Goal: Transaction & Acquisition: Book appointment/travel/reservation

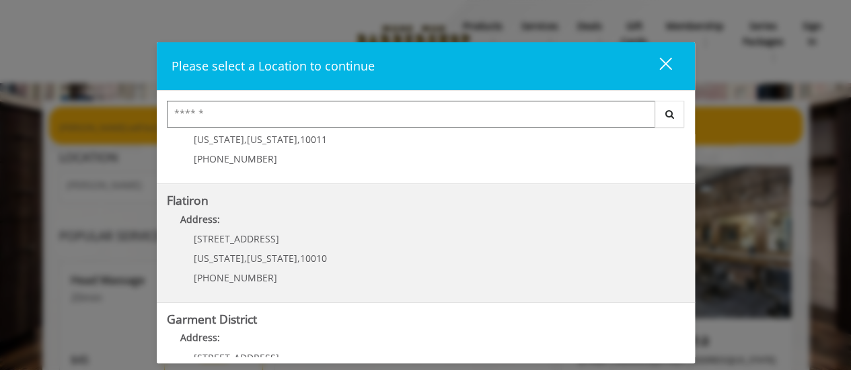
scroll to position [336, 0]
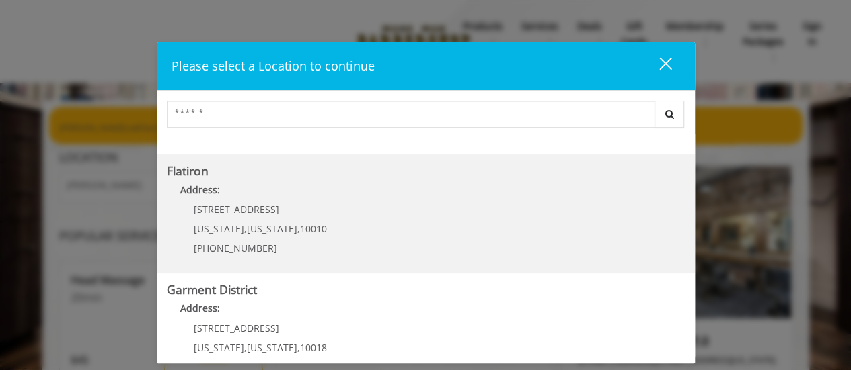
click at [348, 219] on "Flatiron Address: [STREET_ADDRESS][US_STATE][US_STATE] (917) 475-1765" at bounding box center [426, 214] width 518 height 98
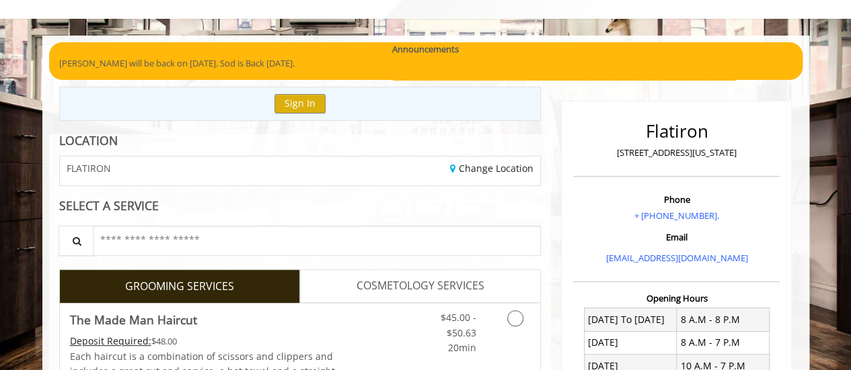
scroll to position [134, 0]
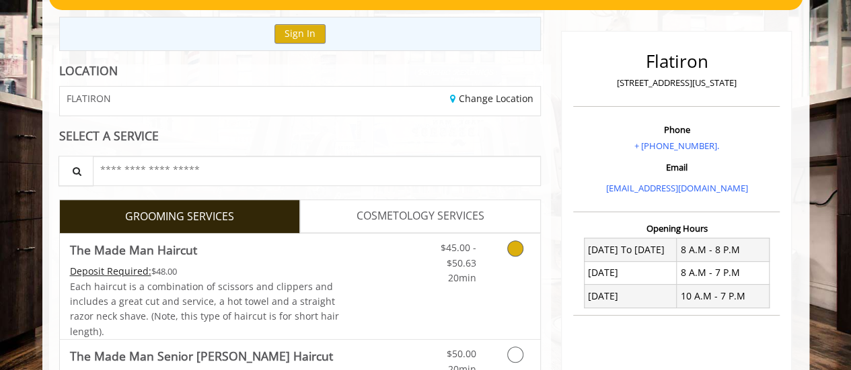
click at [512, 244] on icon "Grooming services" at bounding box center [515, 249] width 16 height 16
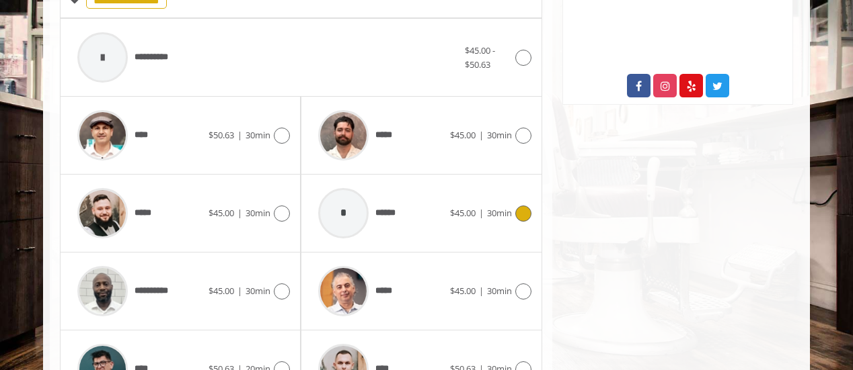
scroll to position [597, 0]
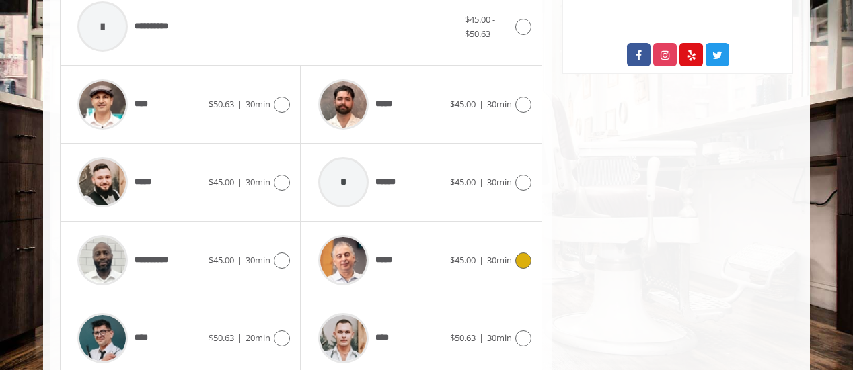
click at [524, 253] on icon at bounding box center [523, 261] width 16 height 16
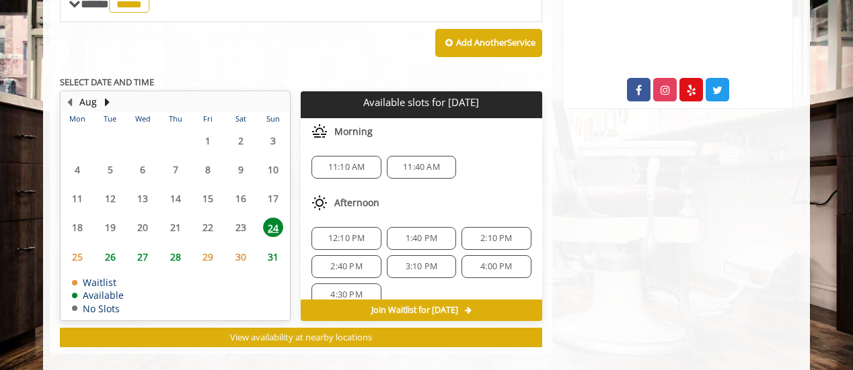
scroll to position [576, 0]
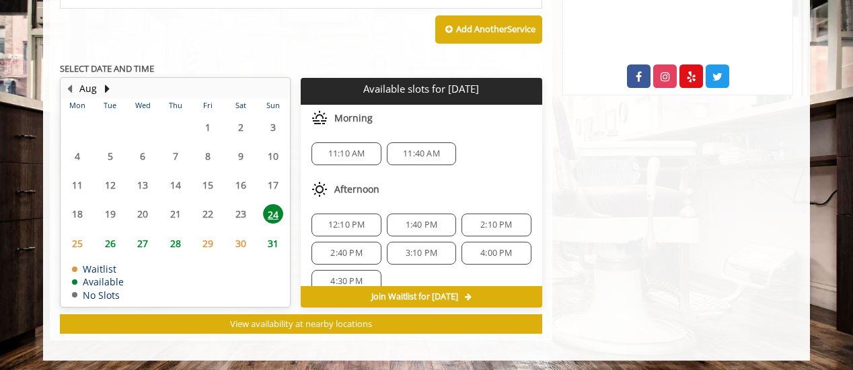
click at [178, 243] on span "28" at bounding box center [175, 243] width 20 height 19
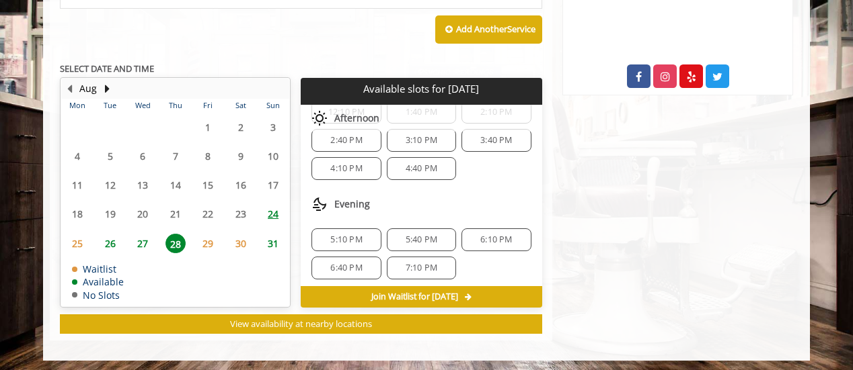
scroll to position [169, 0]
click at [485, 235] on span "6:10 PM" at bounding box center [496, 240] width 32 height 11
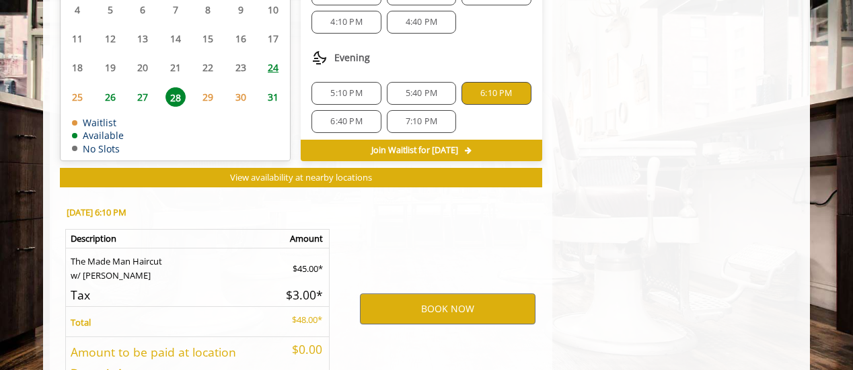
scroll to position [818, 0]
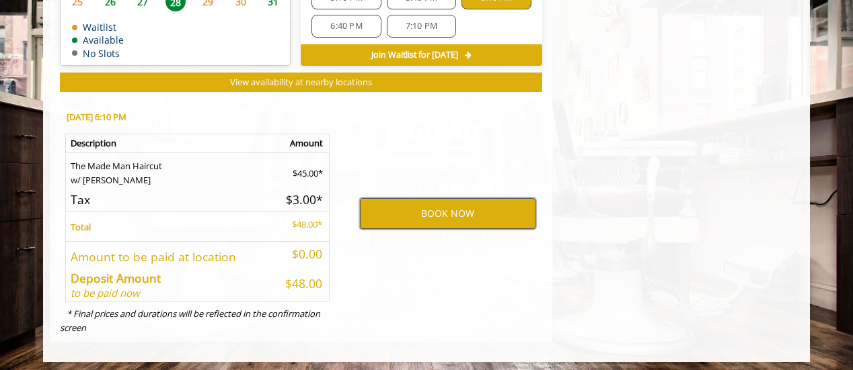
click at [449, 212] on button "BOOK NOW" at bounding box center [447, 213] width 175 height 31
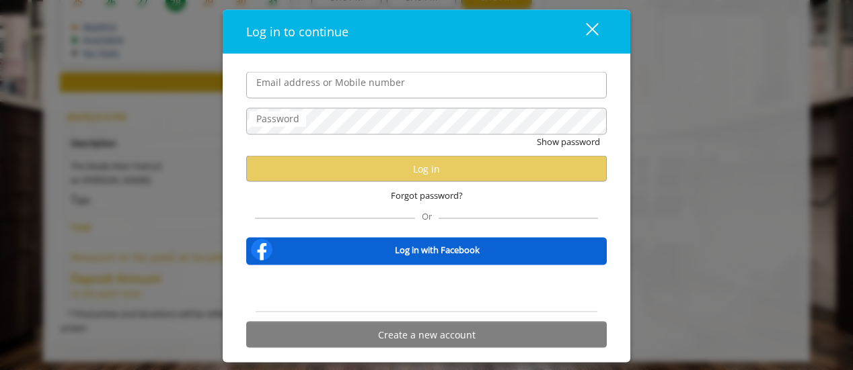
click at [264, 78] on input "Email address or Mobile number" at bounding box center [426, 85] width 360 height 27
type input "**********"
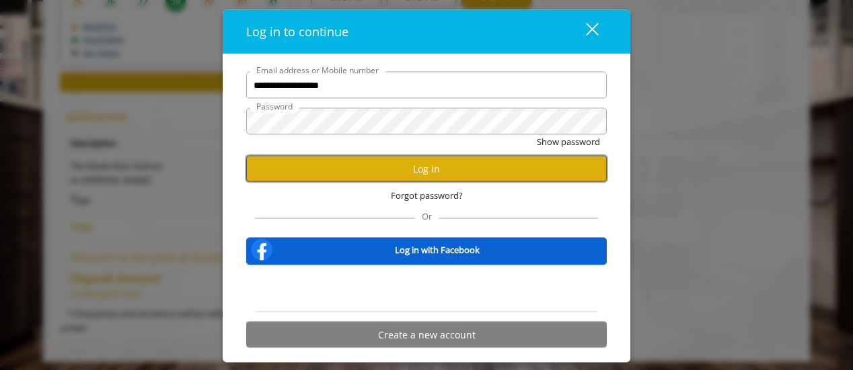
click at [426, 169] on button "Log in" at bounding box center [426, 169] width 360 height 26
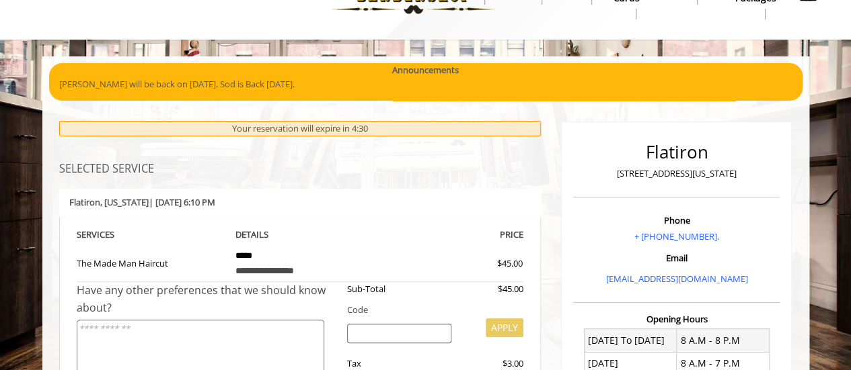
scroll to position [36, 0]
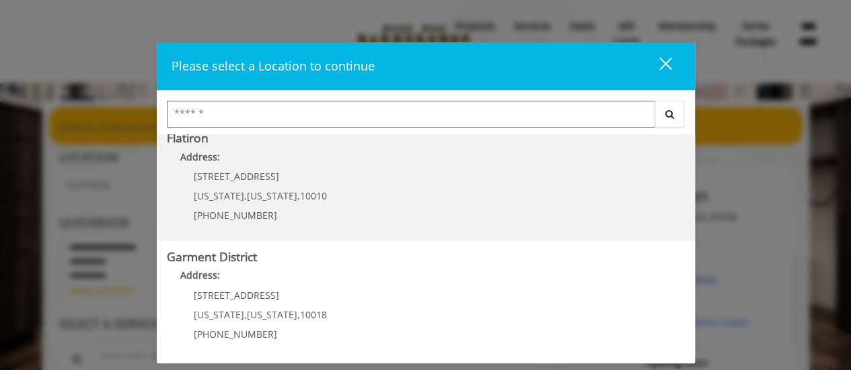
scroll to position [370, 0]
click at [272, 191] on span "[US_STATE]" at bounding box center [272, 195] width 50 height 13
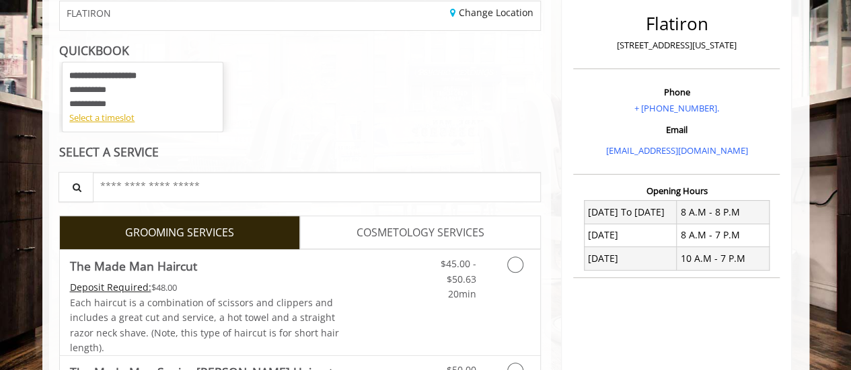
scroll to position [202, 0]
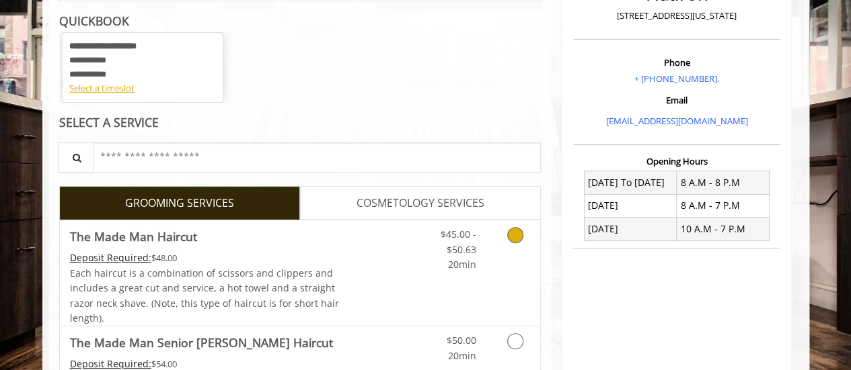
click at [519, 234] on icon "Grooming services" at bounding box center [515, 235] width 16 height 16
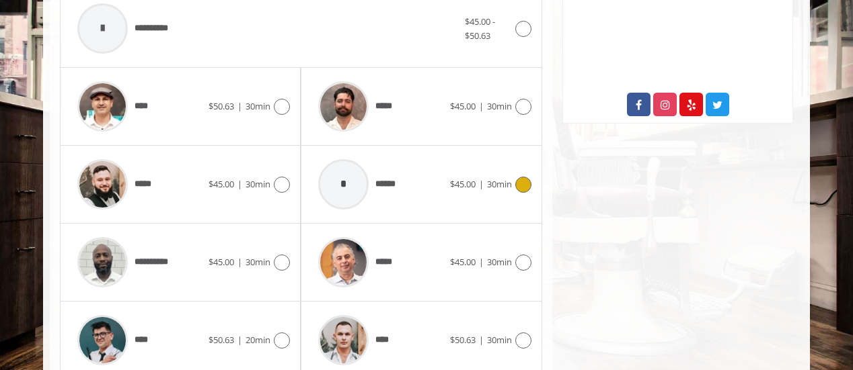
scroll to position [550, 0]
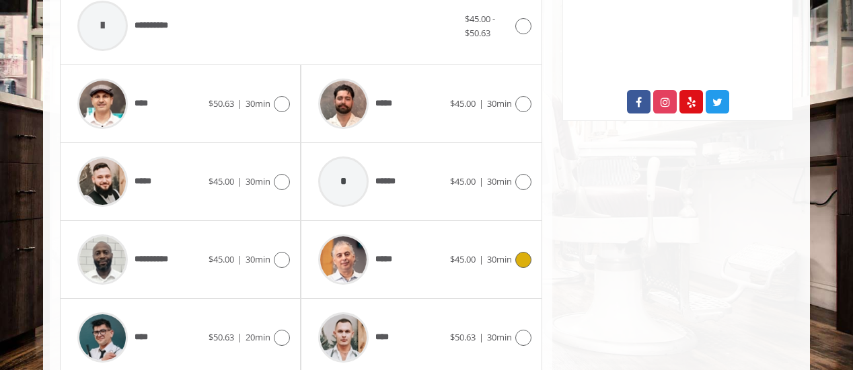
click at [520, 255] on icon at bounding box center [523, 260] width 16 height 16
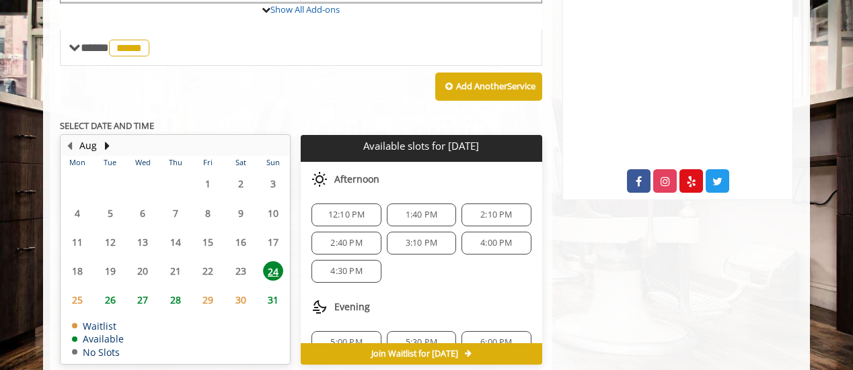
scroll to position [483, 0]
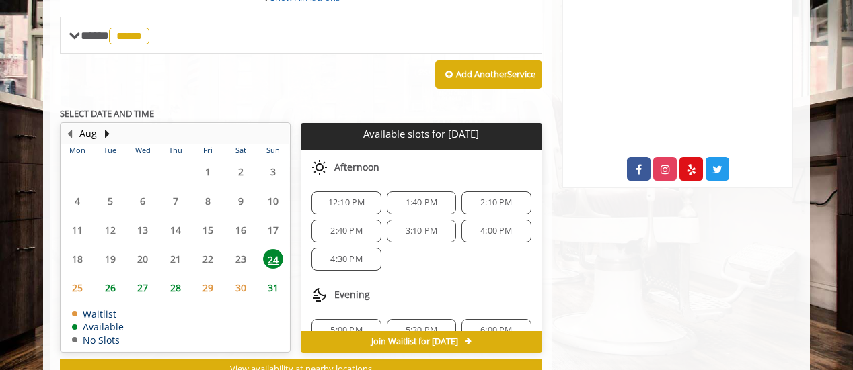
click at [143, 288] on span "27" at bounding box center [142, 287] width 20 height 19
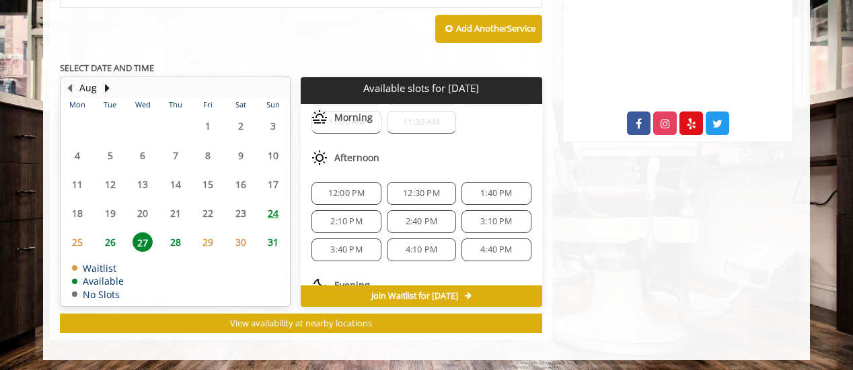
scroll to position [169, 0]
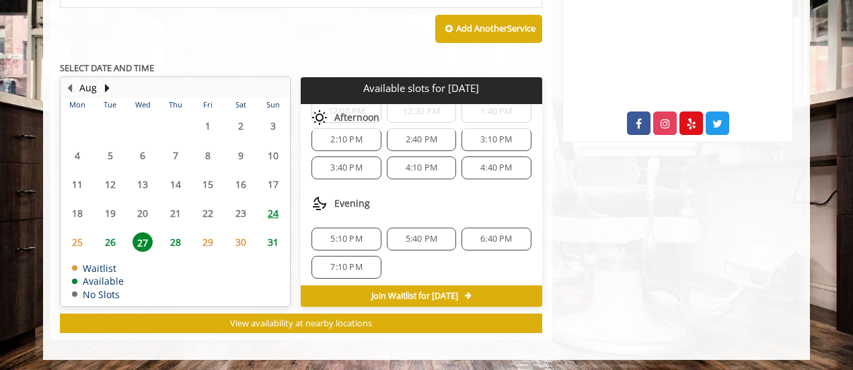
click at [407, 235] on span "5:40 PM" at bounding box center [421, 239] width 32 height 11
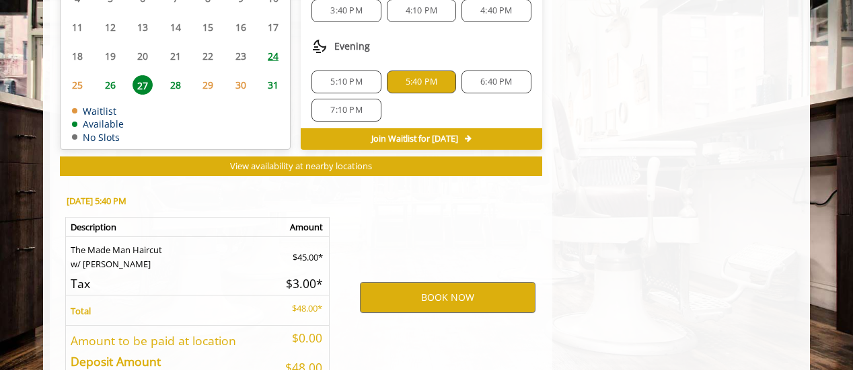
scroll to position [771, 0]
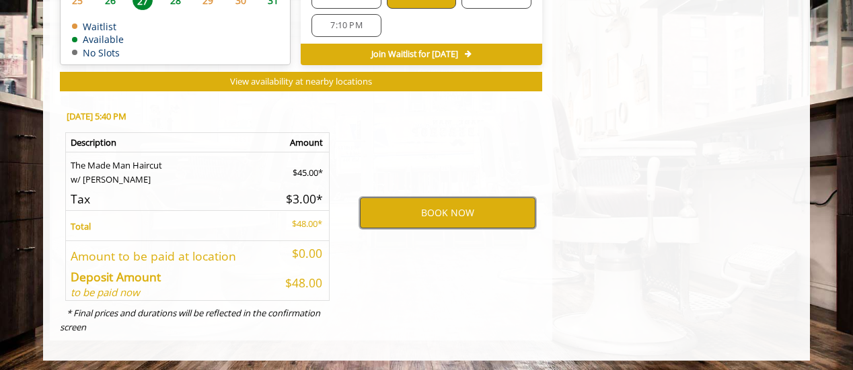
click at [442, 204] on button "BOOK NOW" at bounding box center [447, 213] width 175 height 31
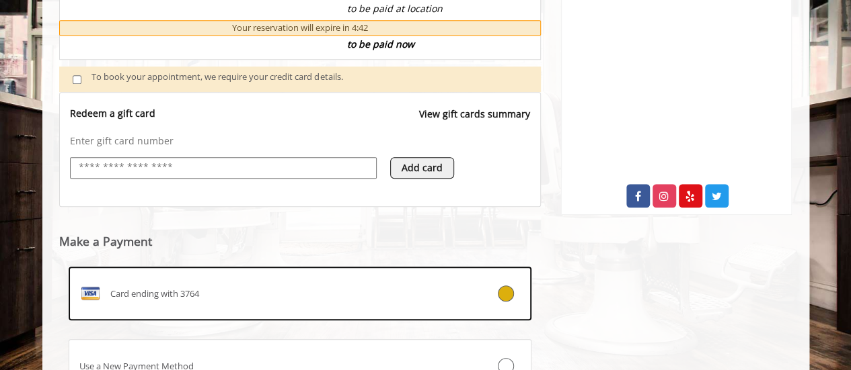
scroll to position [574, 0]
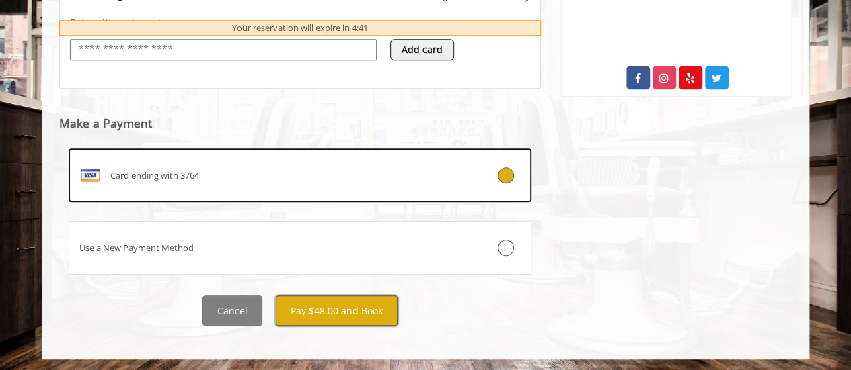
click at [333, 306] on button "Pay $48.00 and Book" at bounding box center [337, 311] width 122 height 30
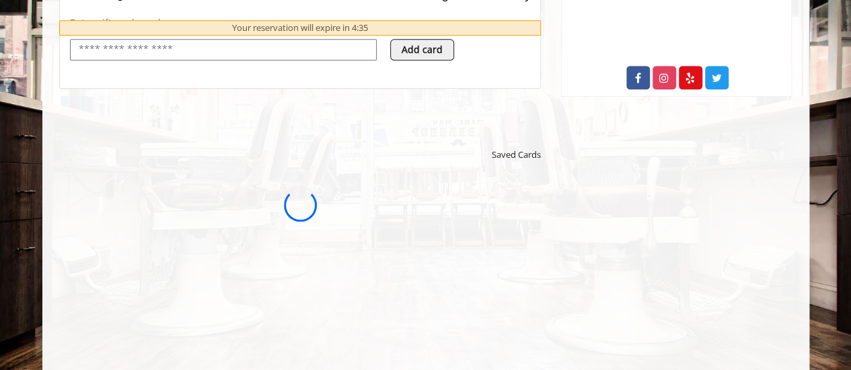
scroll to position [0, 0]
